Goal: Task Accomplishment & Management: Manage account settings

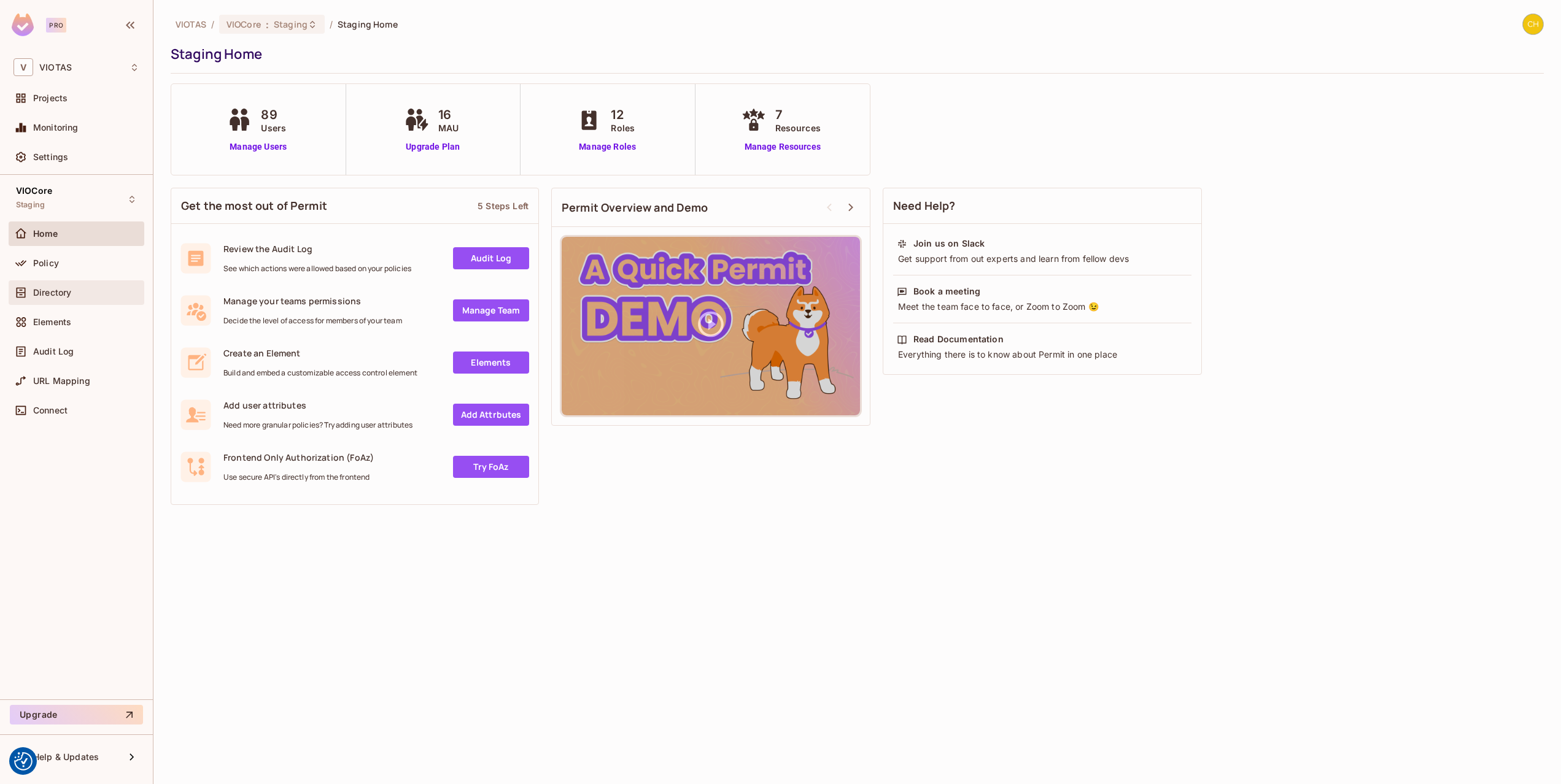
click at [90, 295] on div "Directory" at bounding box center [86, 292] width 106 height 10
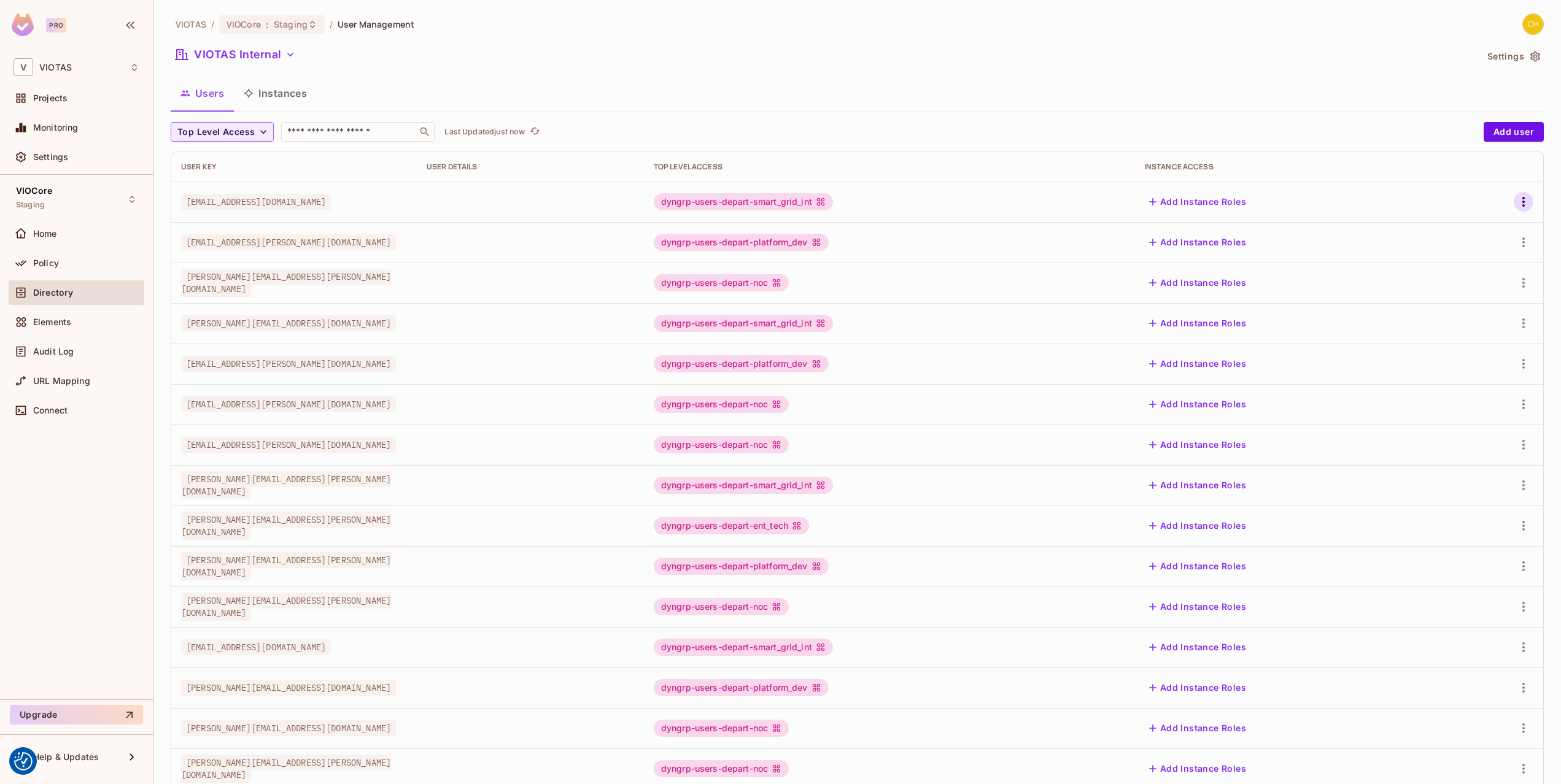
drag, startPoint x: 1529, startPoint y: 193, endPoint x: 1519, endPoint y: 194, distance: 10.0
click at [1529, 192] on div at bounding box center [1494, 201] width 78 height 20
click at [1520, 205] on icon "button" at bounding box center [1523, 201] width 15 height 15
click at [1489, 258] on div "Edit Attributes" at bounding box center [1481, 257] width 61 height 12
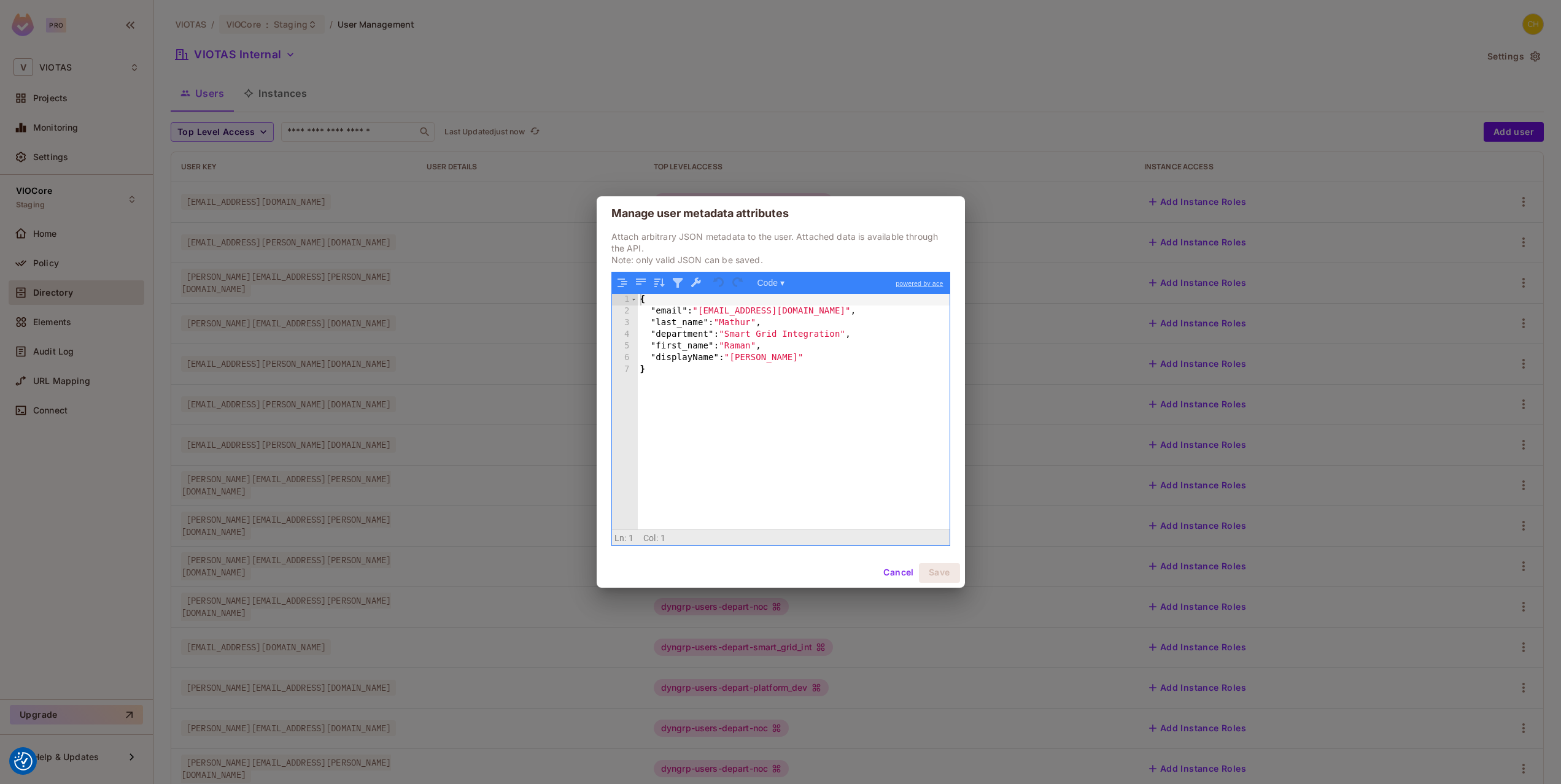
click at [1026, 152] on div "Manage user metadata attributes Attach arbitrary JSON metadata to the user. Att…" at bounding box center [780, 392] width 1561 height 784
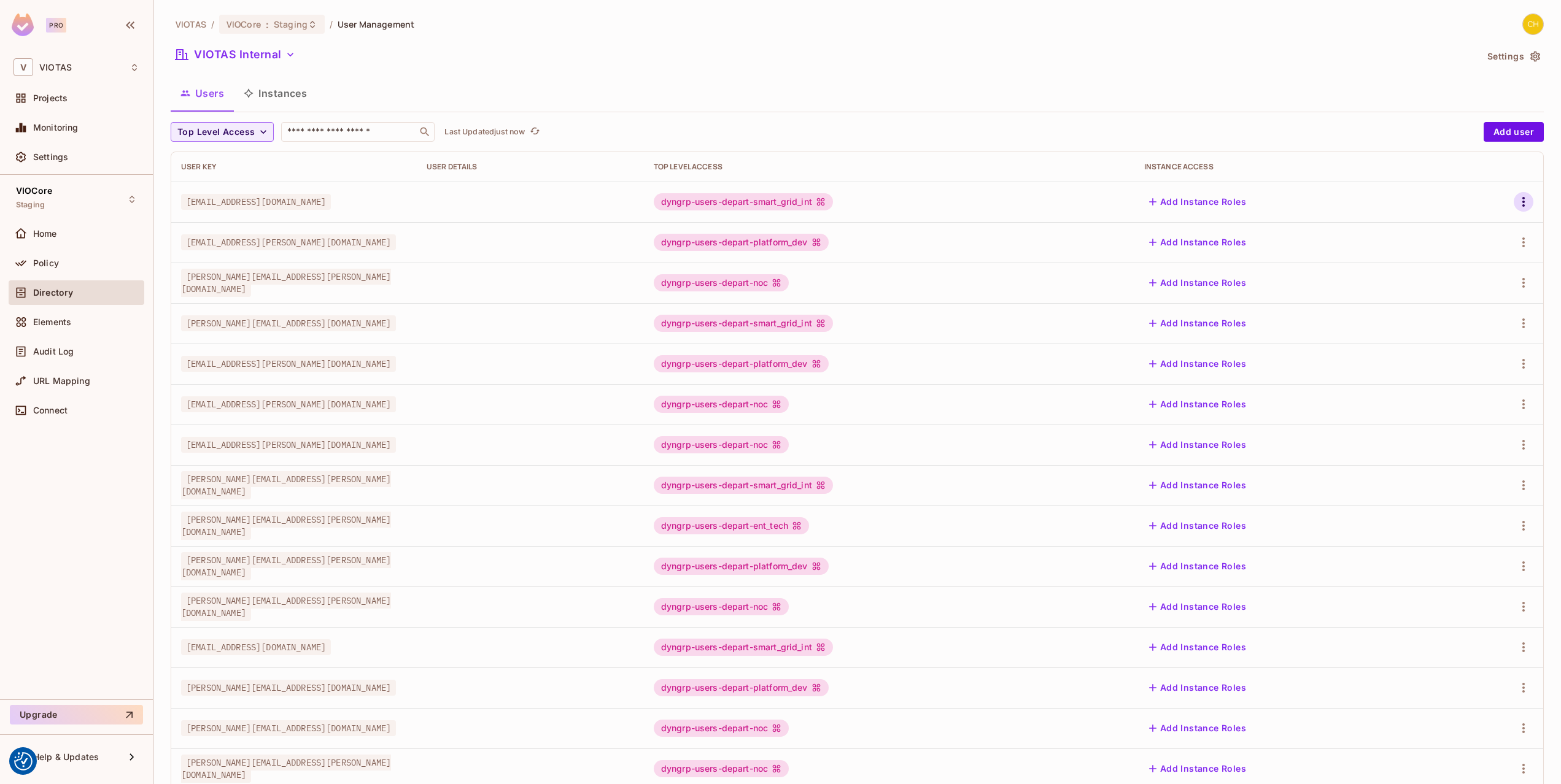
click at [1522, 203] on icon "button" at bounding box center [1523, 201] width 15 height 15
click at [1490, 255] on div "Edit Attributes" at bounding box center [1481, 257] width 61 height 12
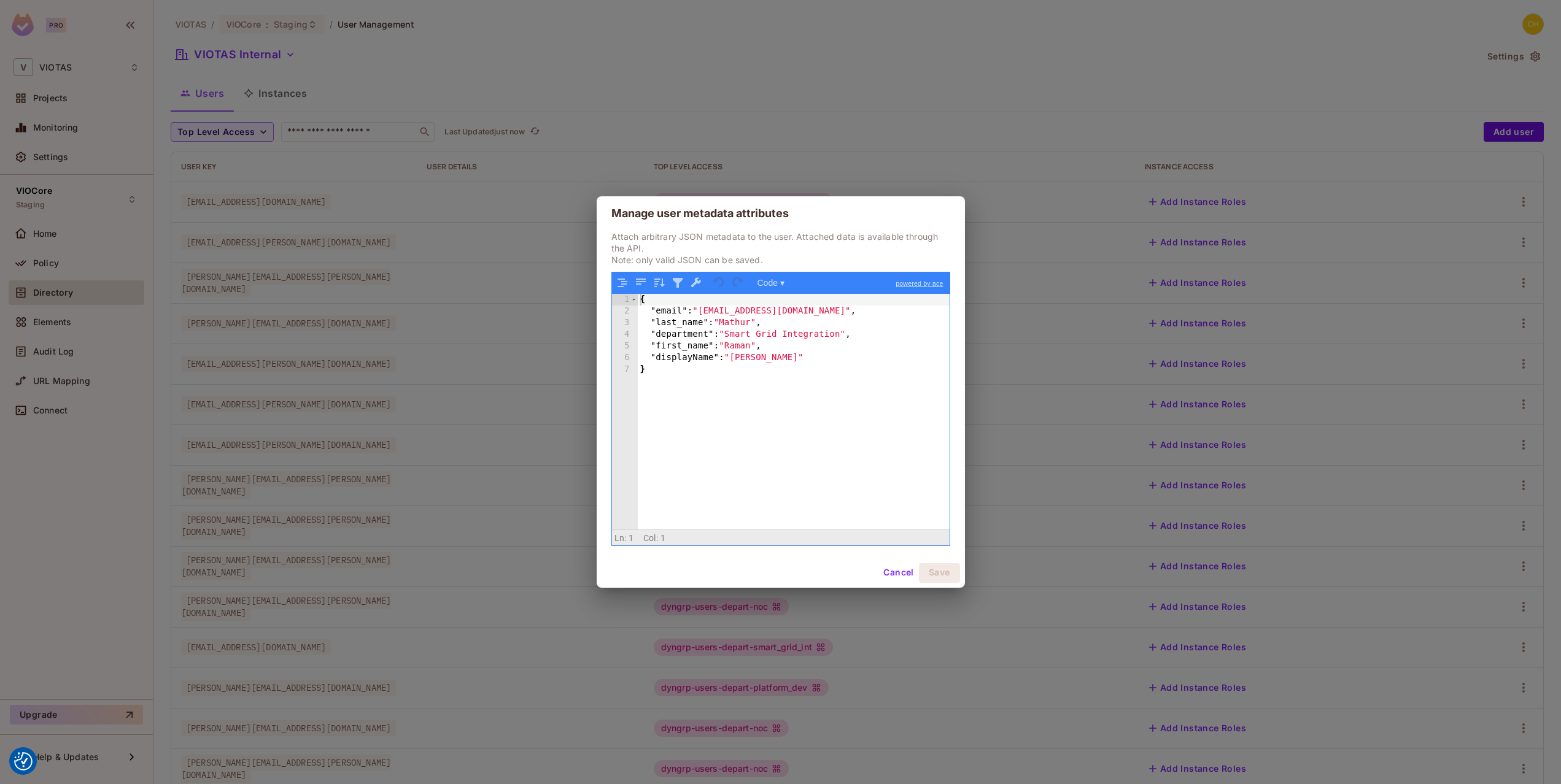
click at [1145, 266] on div "Manage user metadata attributes Attach arbitrary JSON metadata to the user. Att…" at bounding box center [780, 392] width 1561 height 784
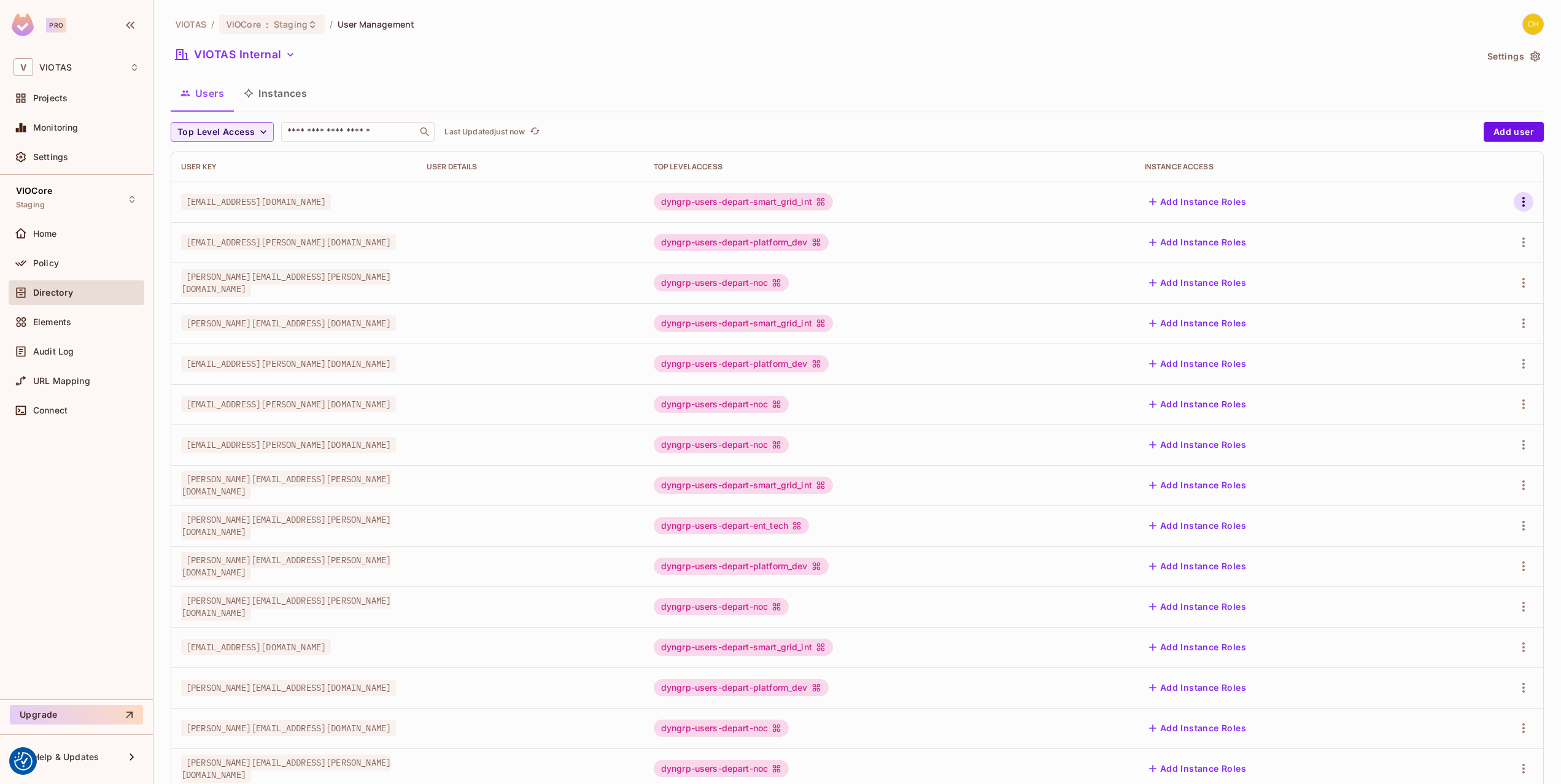
click at [1529, 195] on icon "button" at bounding box center [1523, 201] width 15 height 15
click at [1448, 248] on span "Edit Attributes" at bounding box center [1480, 257] width 68 height 20
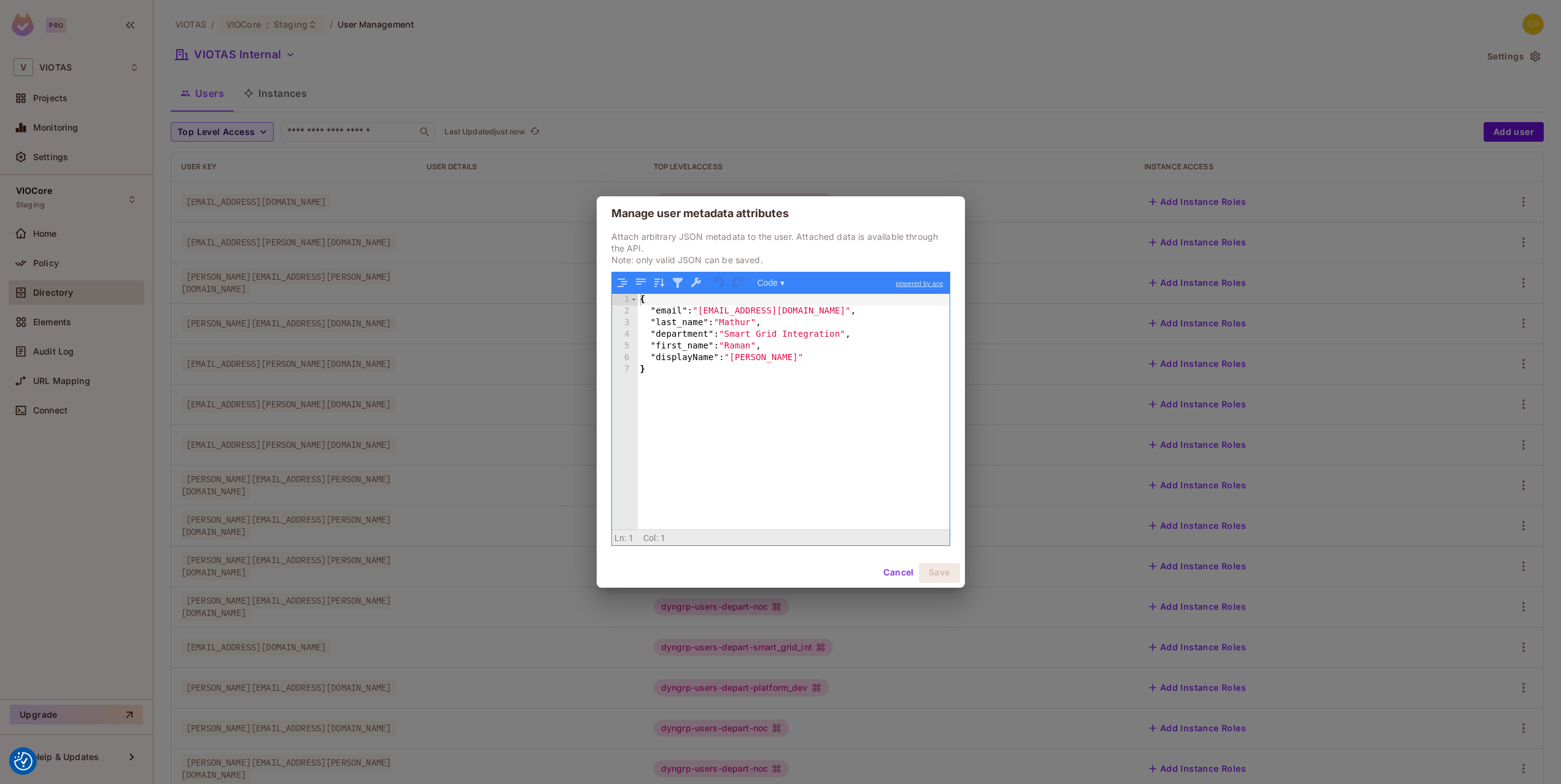
click at [1112, 241] on div "Manage user metadata attributes Attach arbitrary JSON metadata to the user. Att…" at bounding box center [780, 392] width 1561 height 784
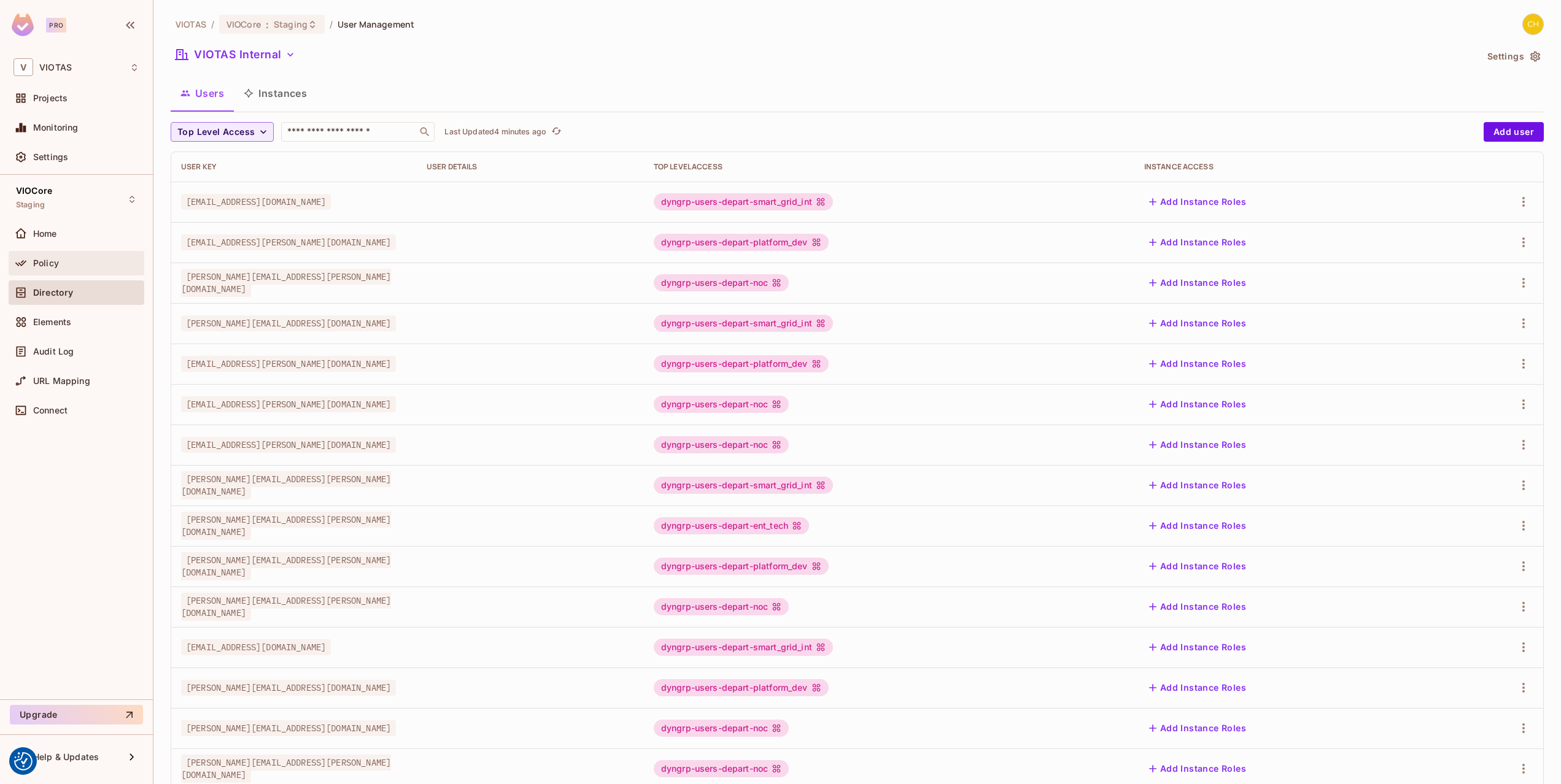
click at [62, 260] on div "Policy" at bounding box center [86, 263] width 106 height 10
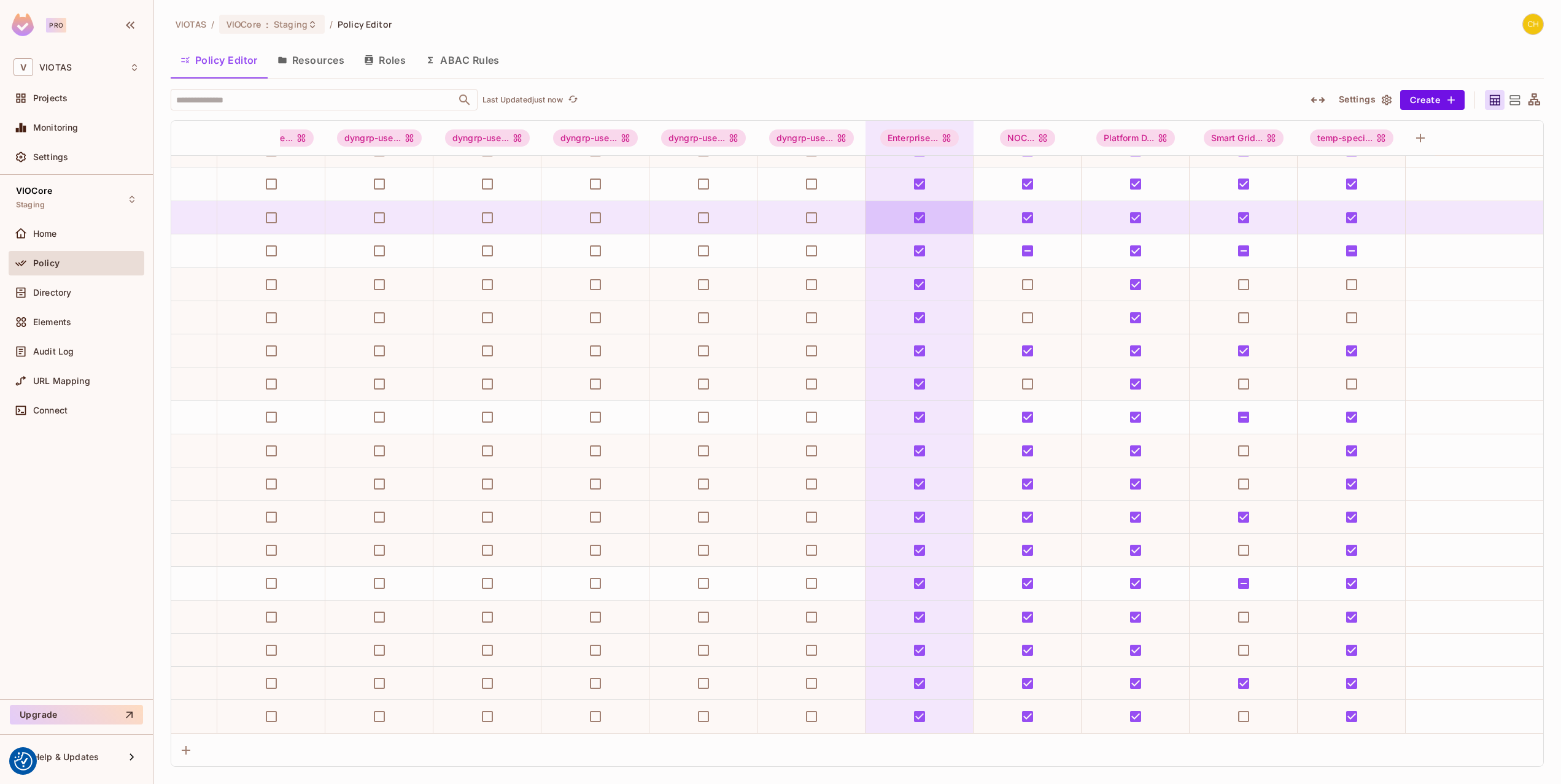
scroll to position [0, 170]
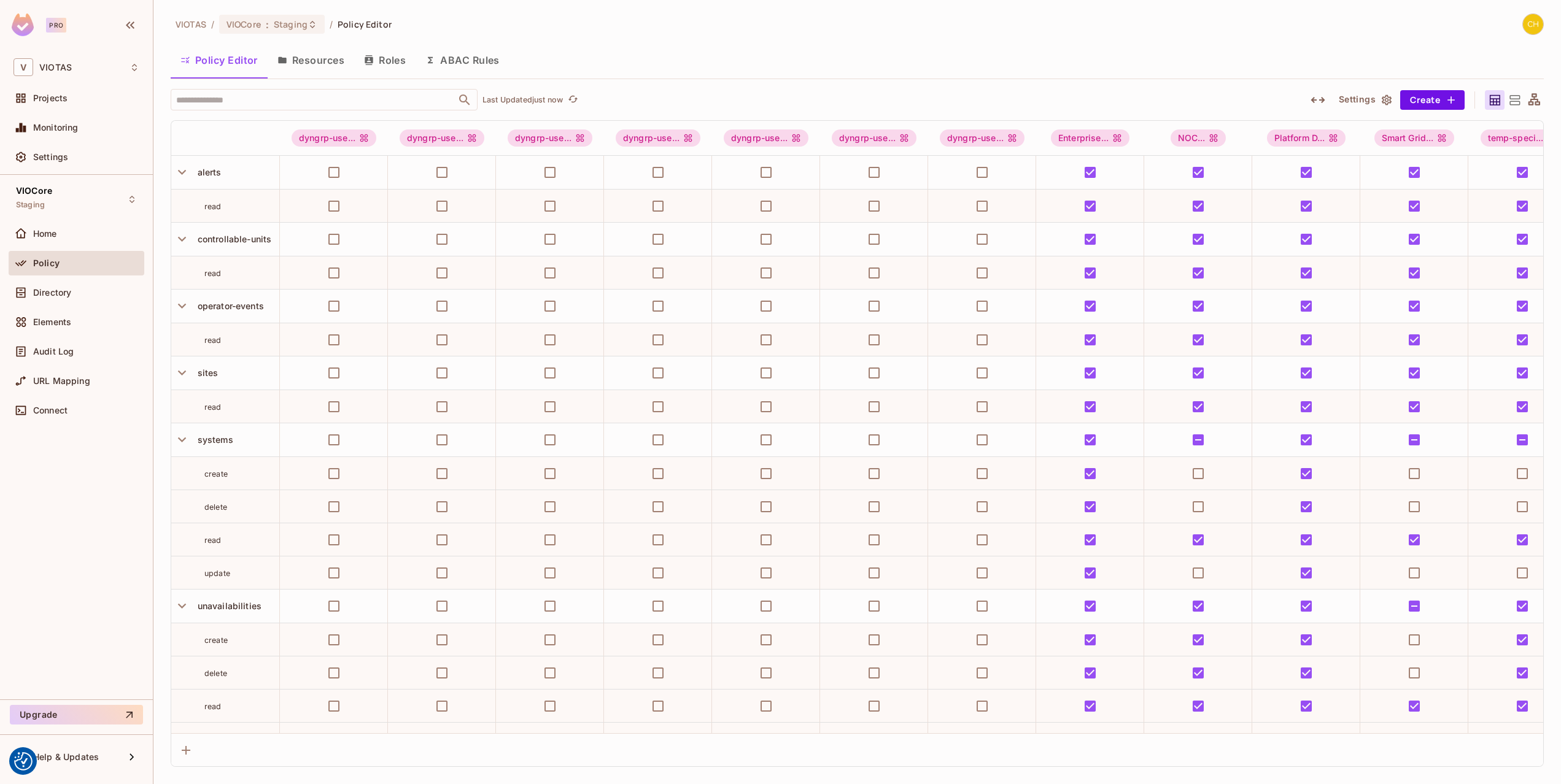
click at [1323, 98] on icon "button" at bounding box center [1318, 100] width 14 height 6
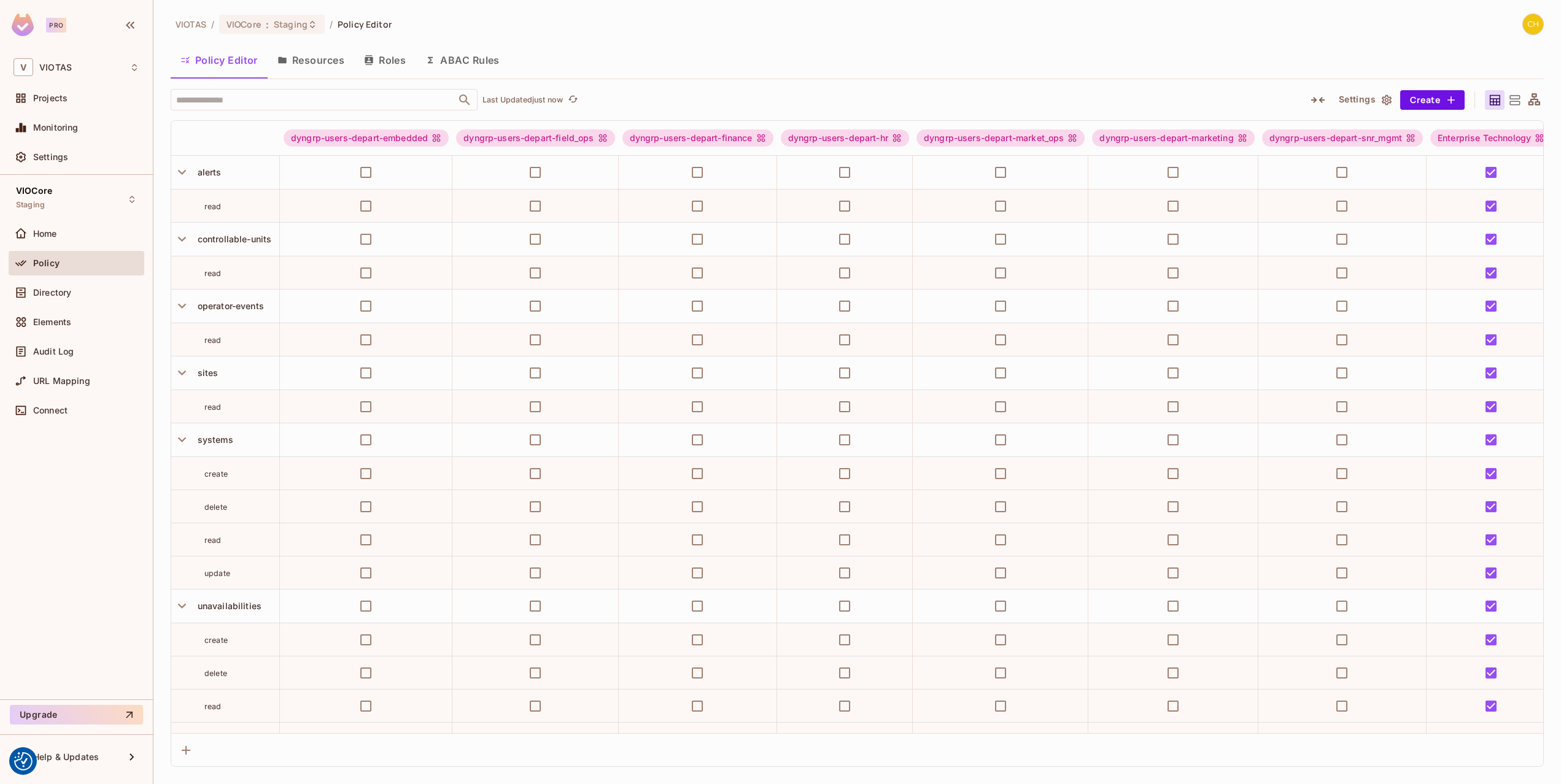
click at [1322, 98] on icon "button" at bounding box center [1318, 100] width 15 height 15
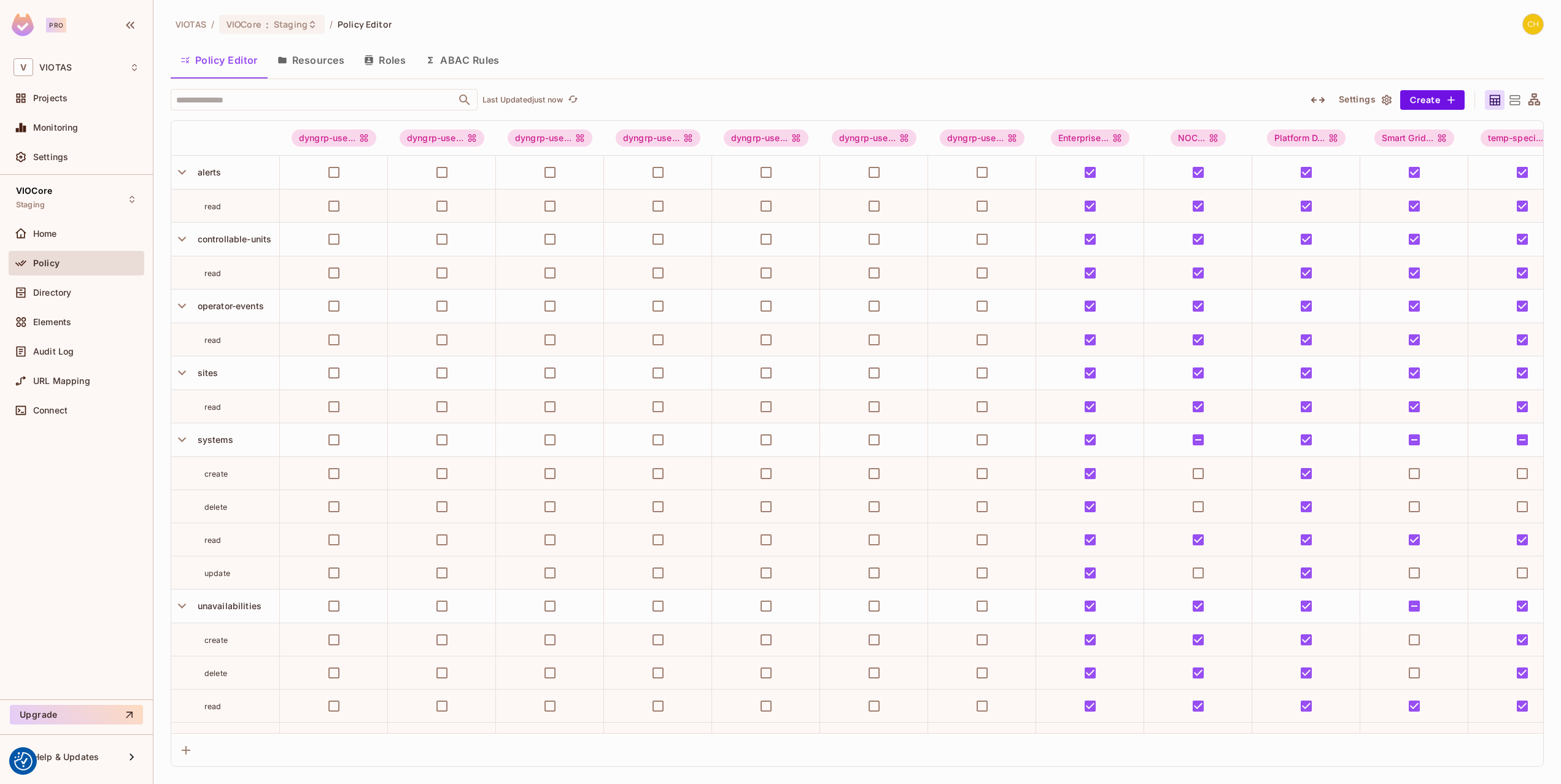
click at [396, 65] on button "Roles" at bounding box center [385, 60] width 62 height 30
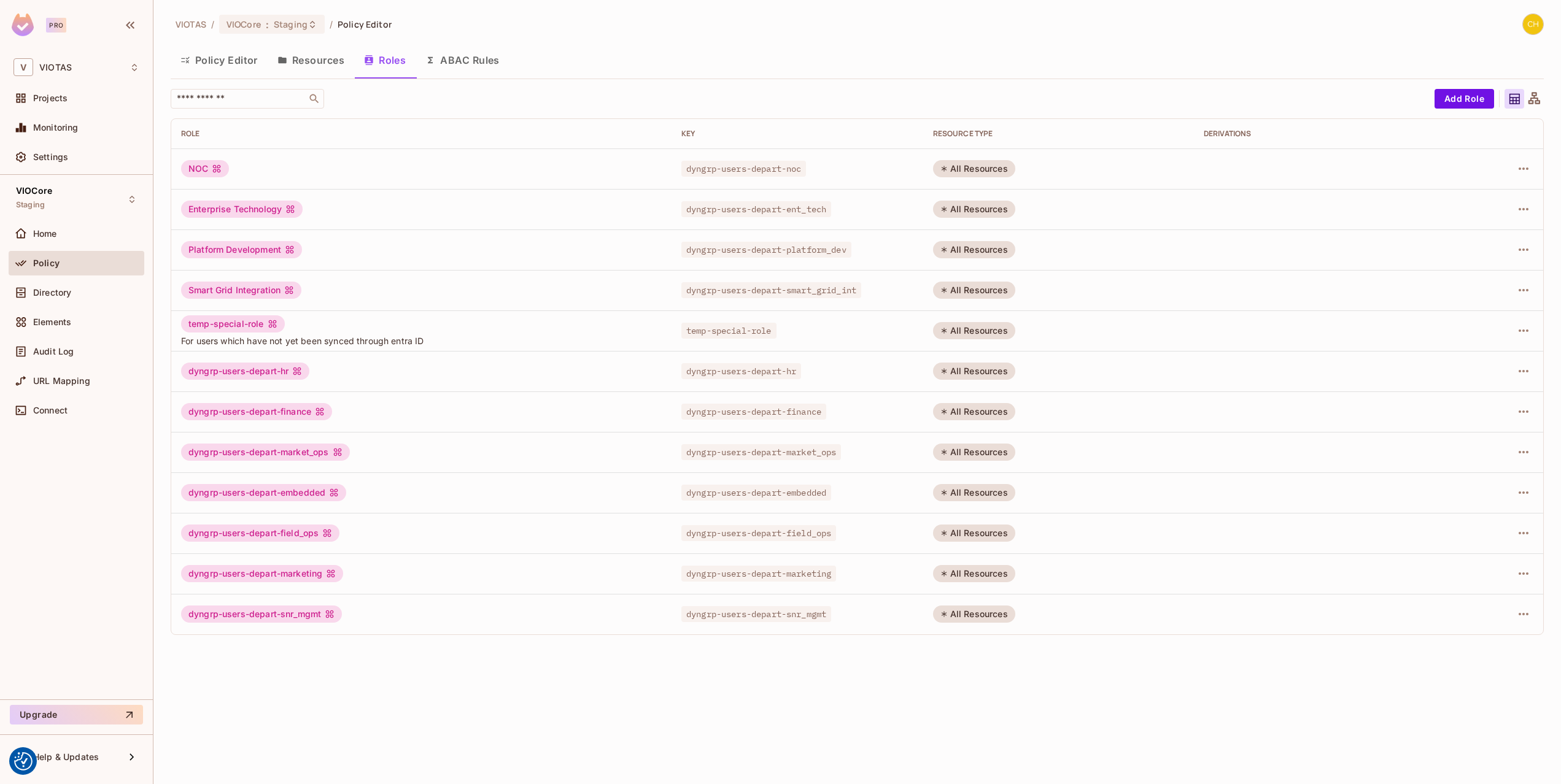
click at [305, 65] on button "Resources" at bounding box center [311, 60] width 86 height 30
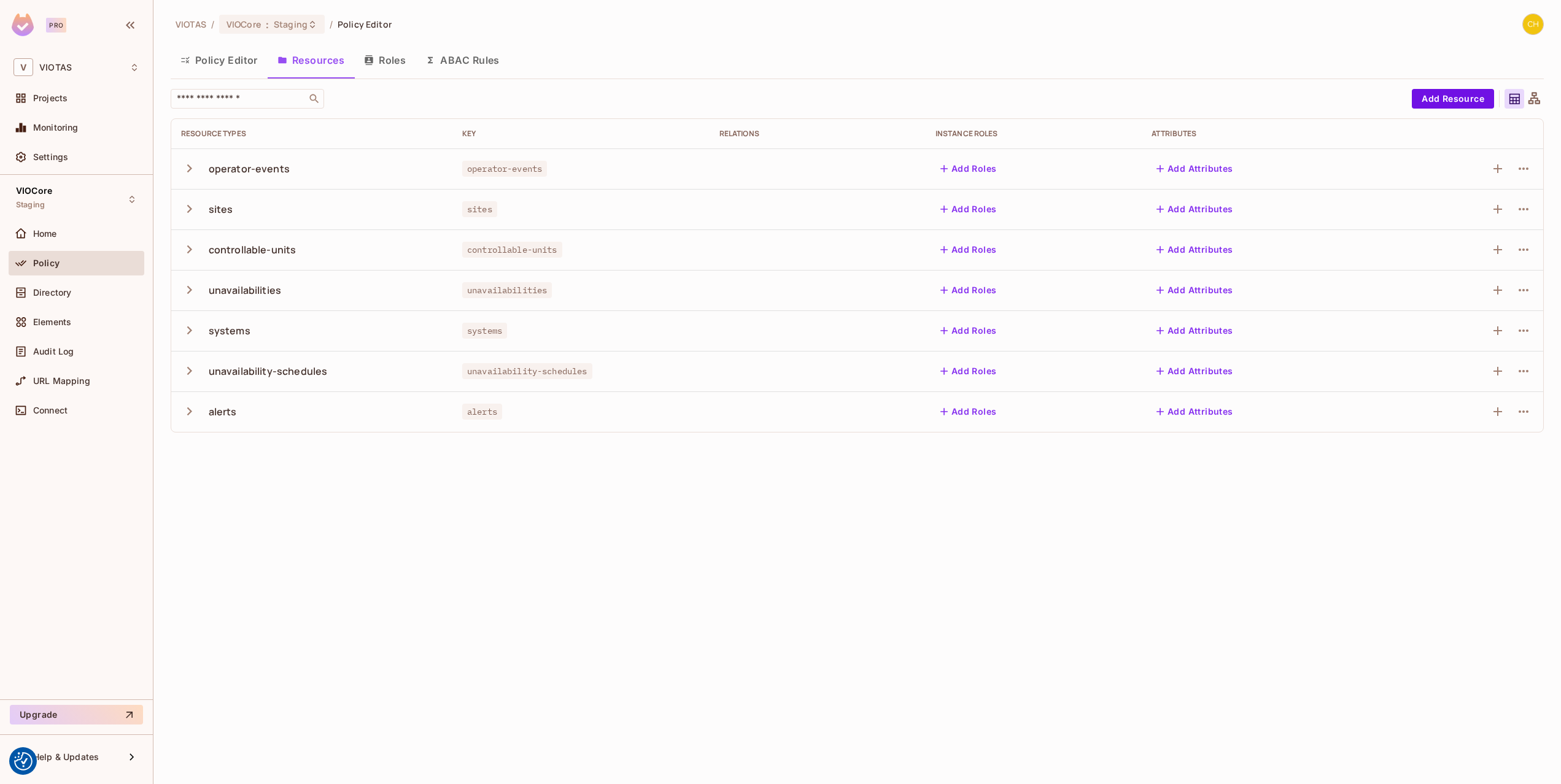
click at [226, 62] on button "Policy Editor" at bounding box center [219, 60] width 97 height 30
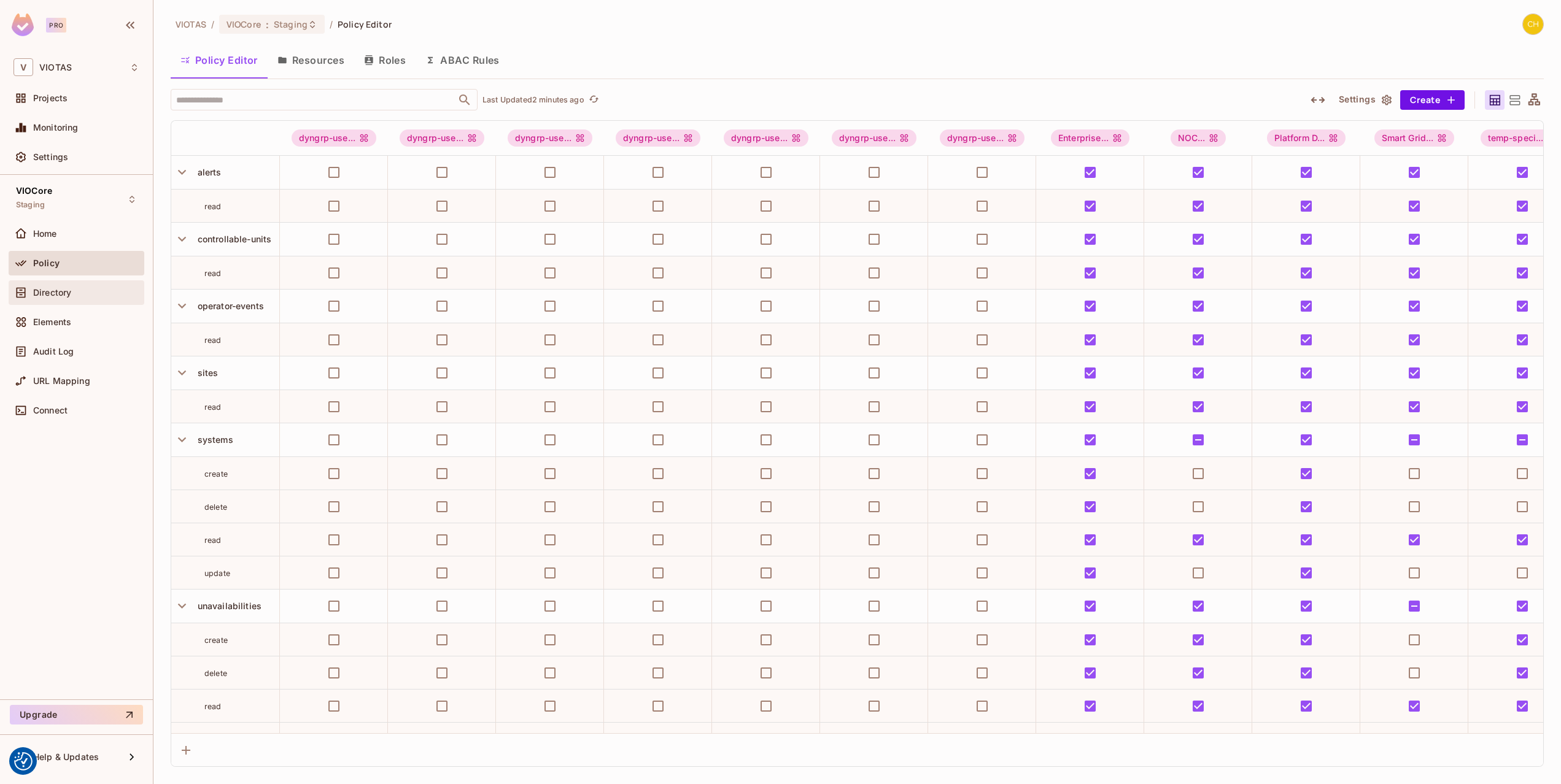
click at [51, 290] on span "Directory" at bounding box center [52, 292] width 38 height 10
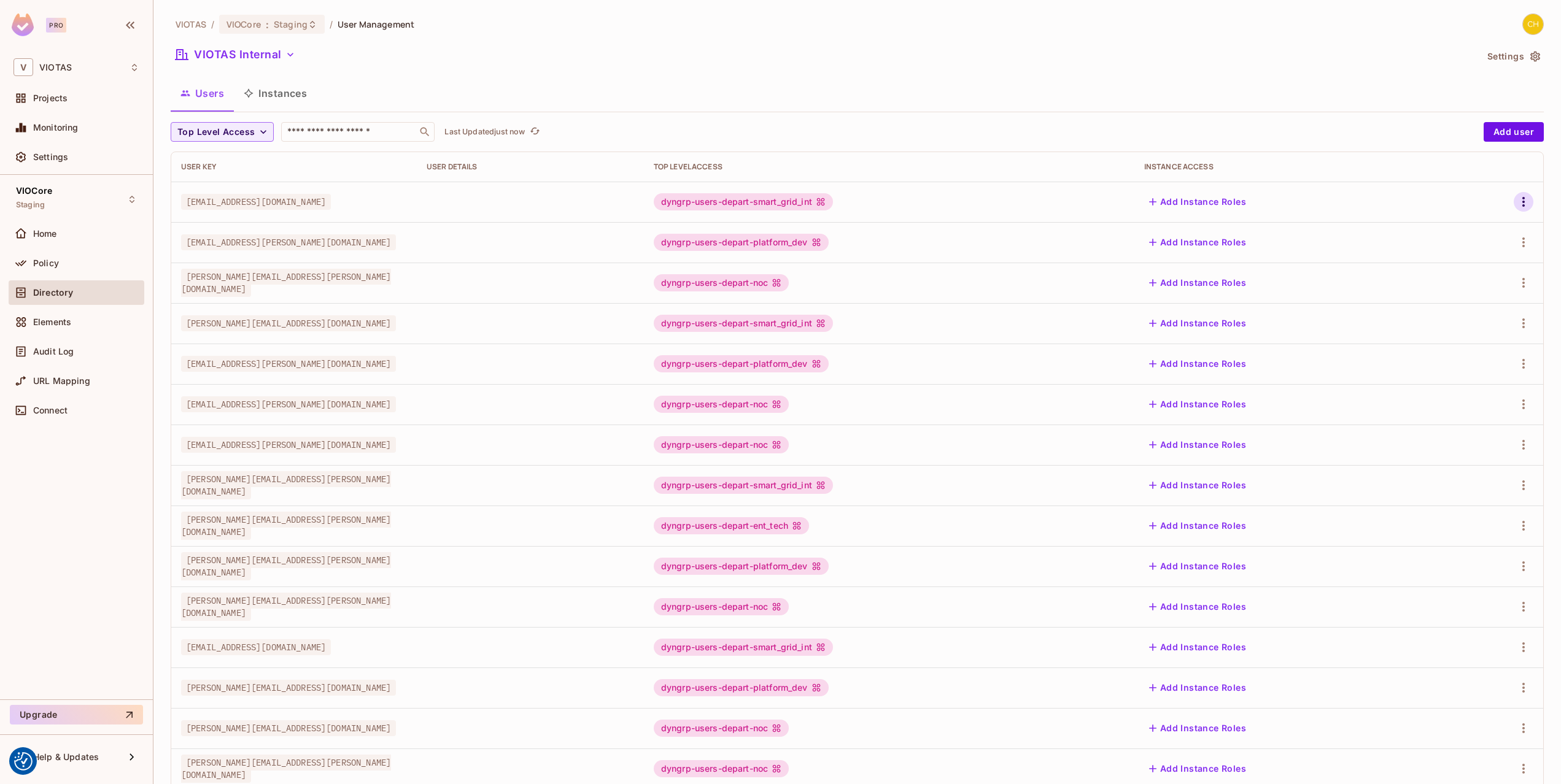
click at [1521, 200] on icon "button" at bounding box center [1523, 201] width 15 height 15
click at [1487, 253] on div "Edit Attributes" at bounding box center [1481, 257] width 61 height 12
